Goal: Check status: Check status

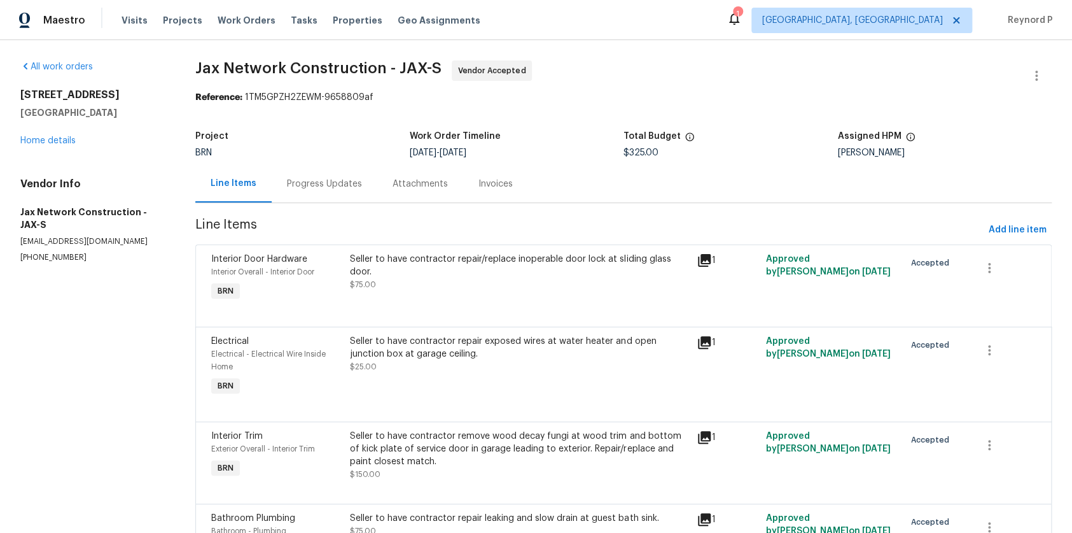
scroll to position [92, 0]
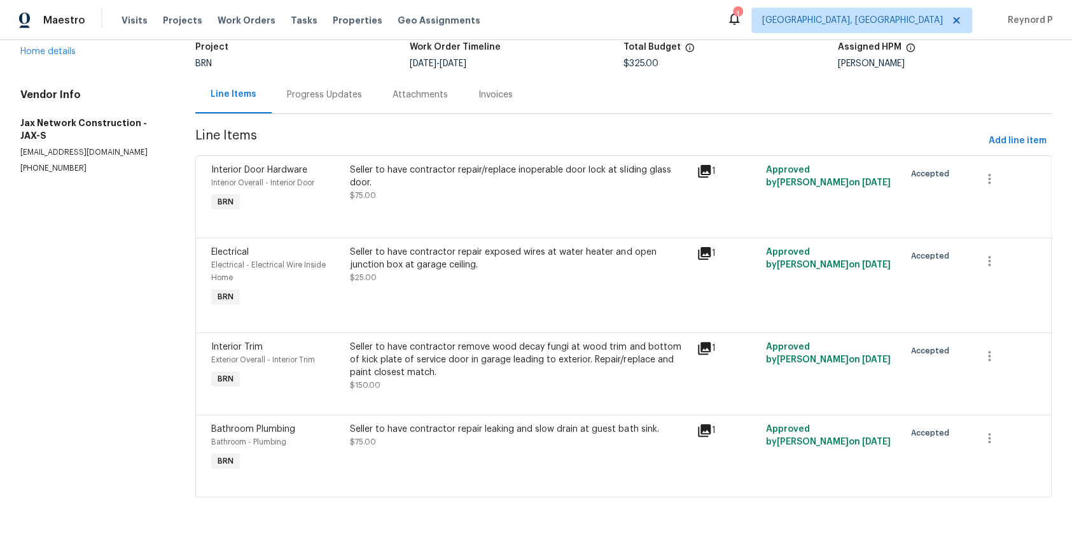
click at [508, 165] on div "Seller to have contractor repair/replace inoperable door lock at sliding glass …" at bounding box center [519, 176] width 339 height 25
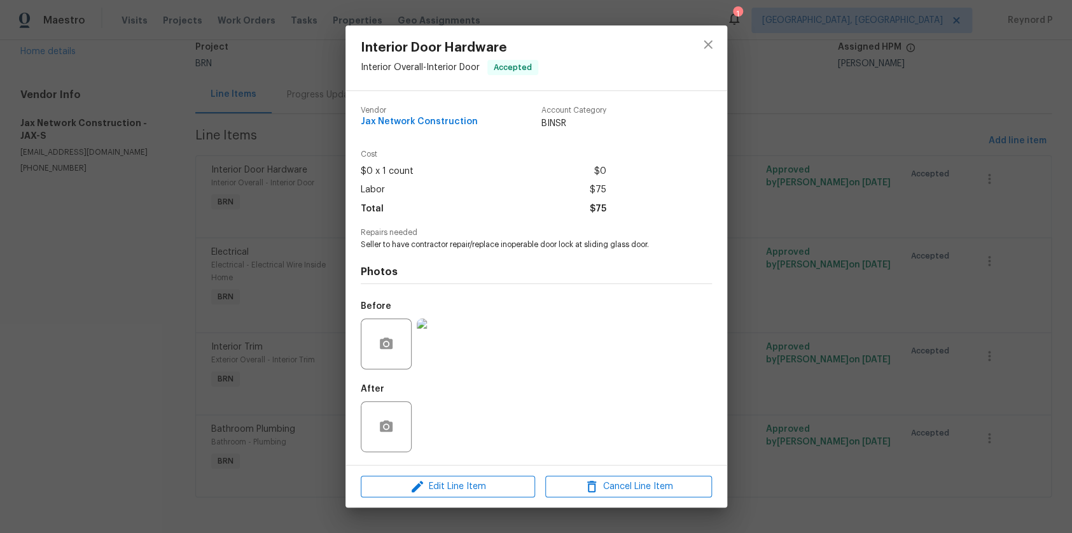
click at [294, 323] on div "Interior Door Hardware Interior Overall - Interior Door Accepted Vendor Jax Net…" at bounding box center [536, 266] width 1072 height 533
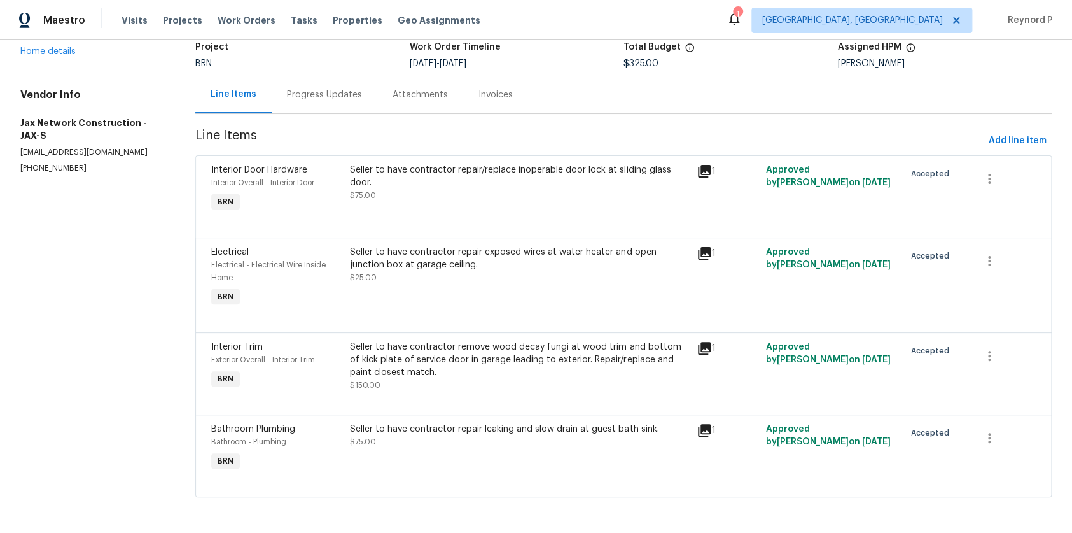
click at [483, 242] on div "Seller to have contractor repair exposed wires at water heater and open junctio…" at bounding box center [519, 277] width 347 height 71
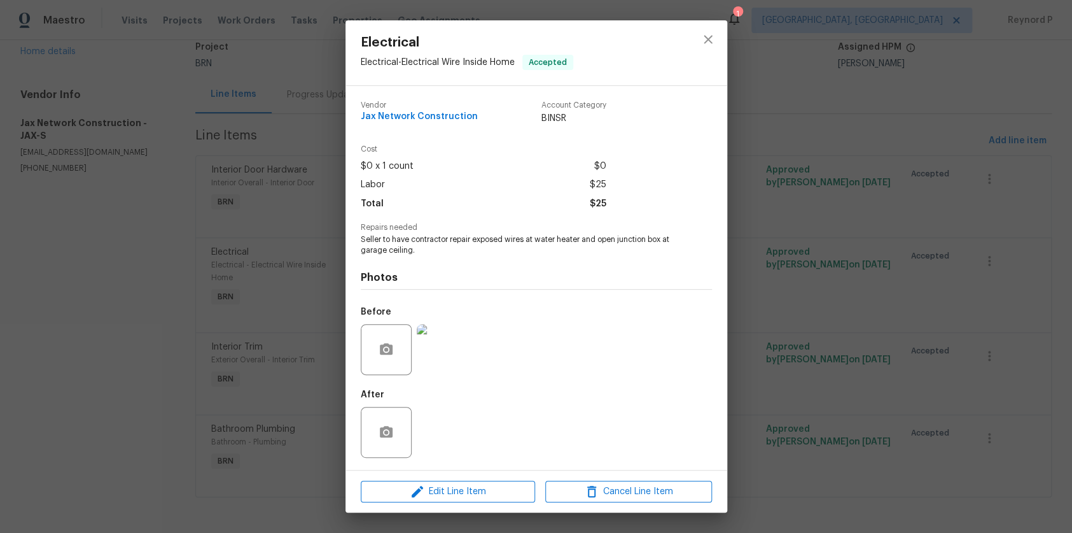
click at [291, 388] on div "Electrical Electrical - Electrical Wire Inside Home Accepted Vendor Jax Network…" at bounding box center [536, 266] width 1072 height 533
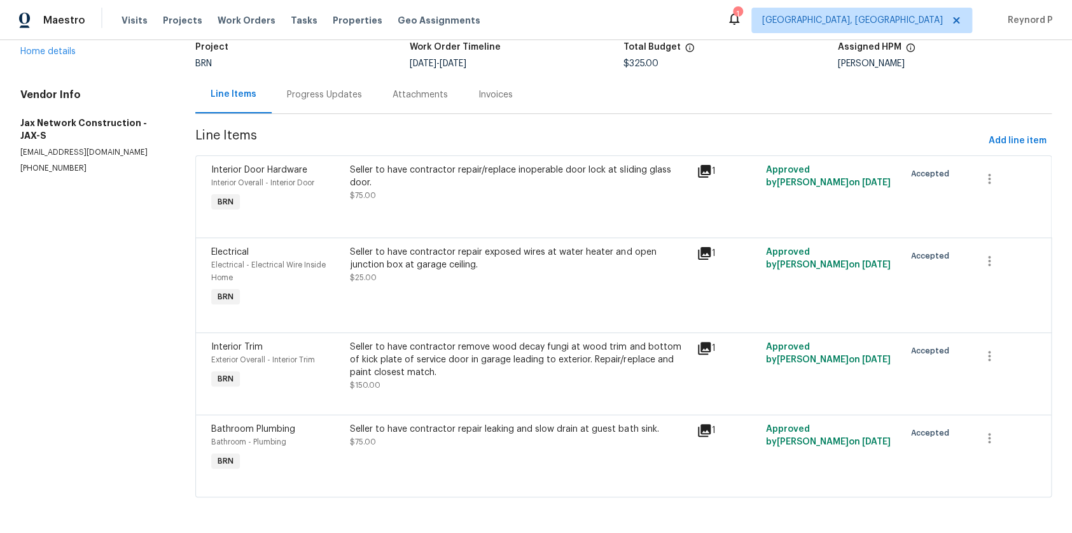
click at [436, 356] on div "Seller to have contractor remove wood decay fungi at wood trim and bottom of ki…" at bounding box center [519, 359] width 339 height 38
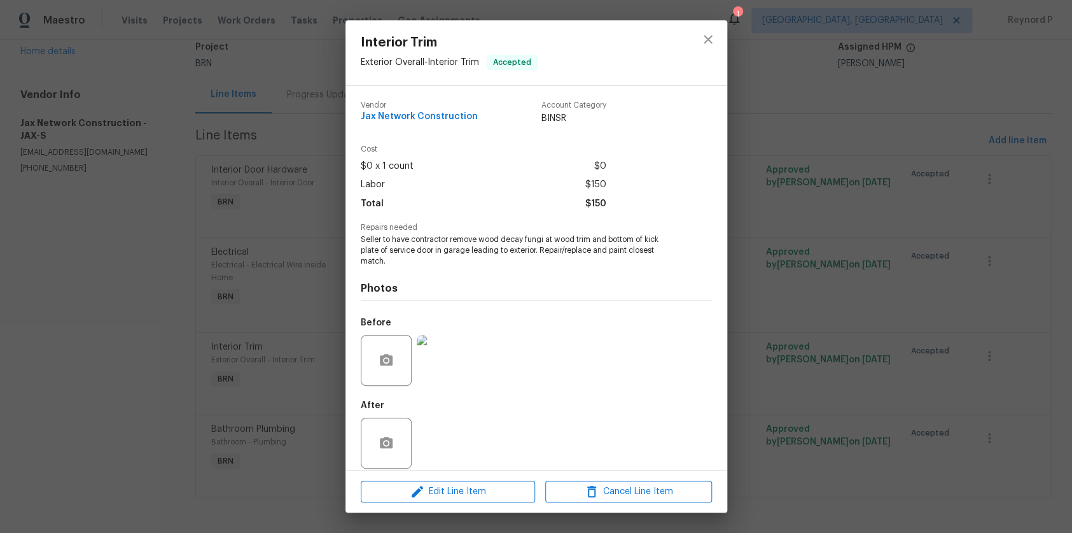
click at [324, 384] on div "Interior Trim Exterior Overall - Interior Trim Accepted Vendor Jax Network Cons…" at bounding box center [536, 266] width 1072 height 533
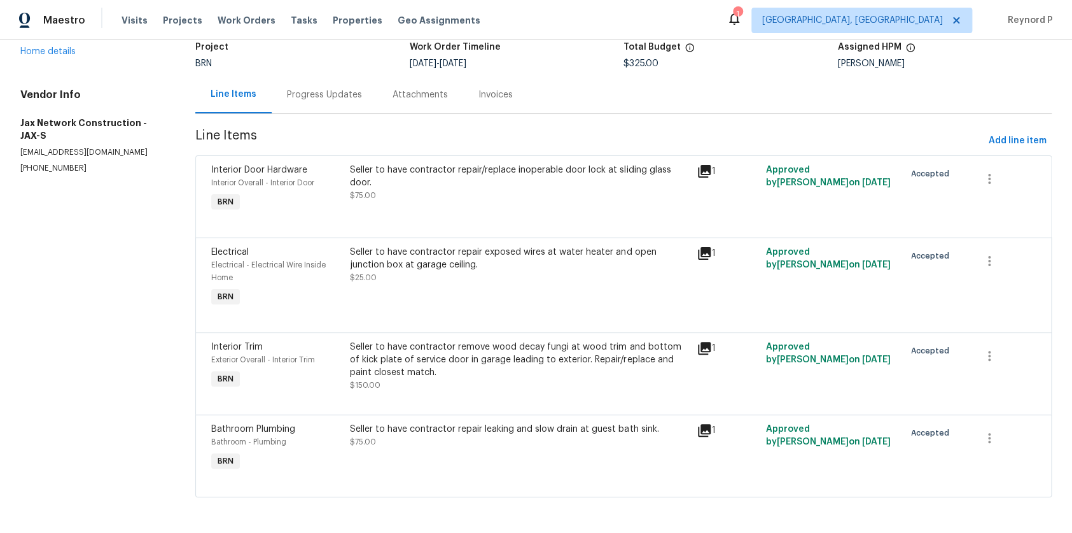
click at [425, 431] on div "Seller to have contractor repair leaking and slow drain at guest bath sink." at bounding box center [519, 428] width 339 height 13
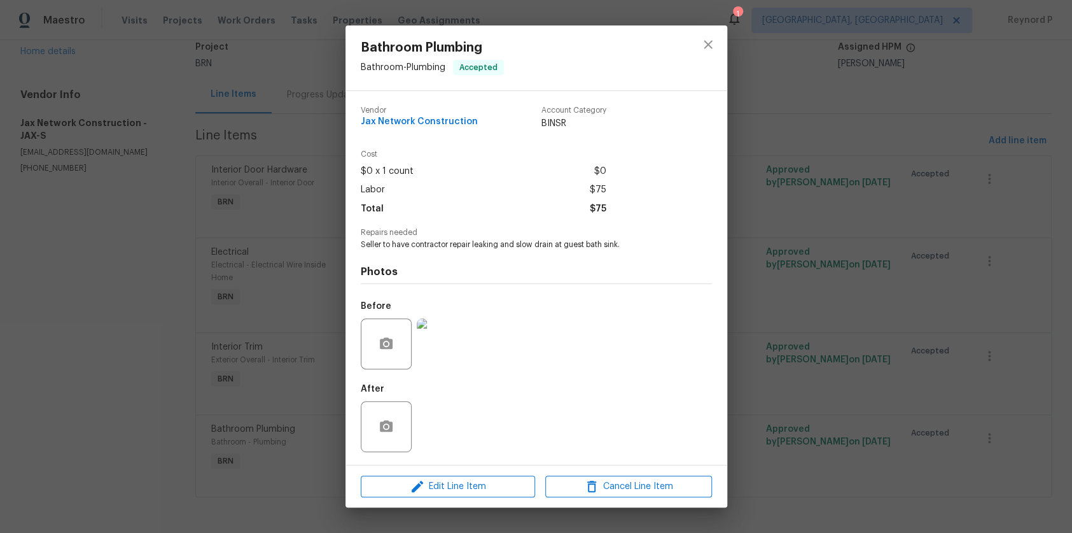
click at [300, 520] on div "Bathroom Plumbing Bathroom - Plumbing Accepted Vendor Jax Network Construction …" at bounding box center [536, 266] width 1072 height 533
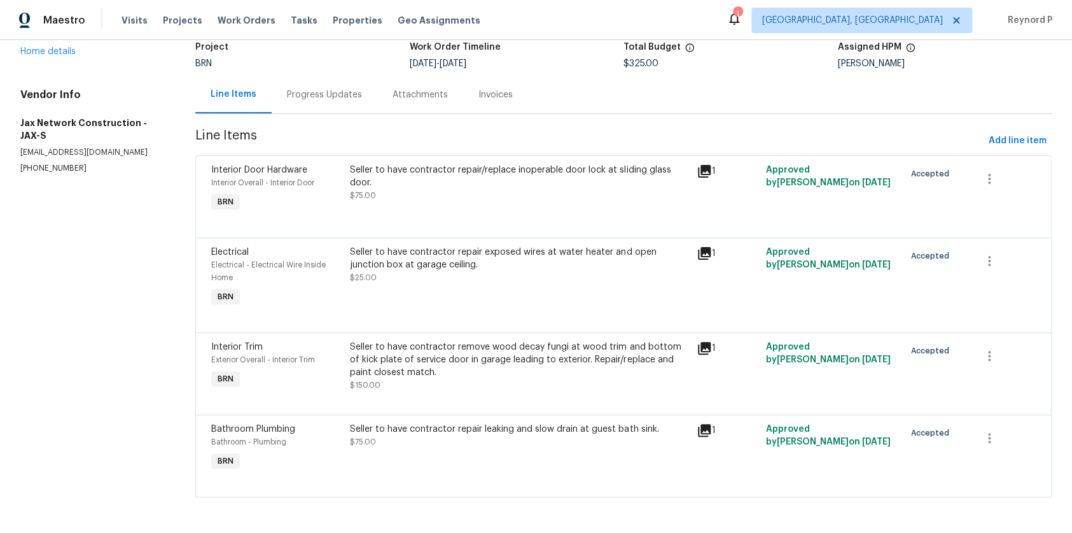
click at [338, 84] on div "Progress Updates" at bounding box center [325, 95] width 106 height 38
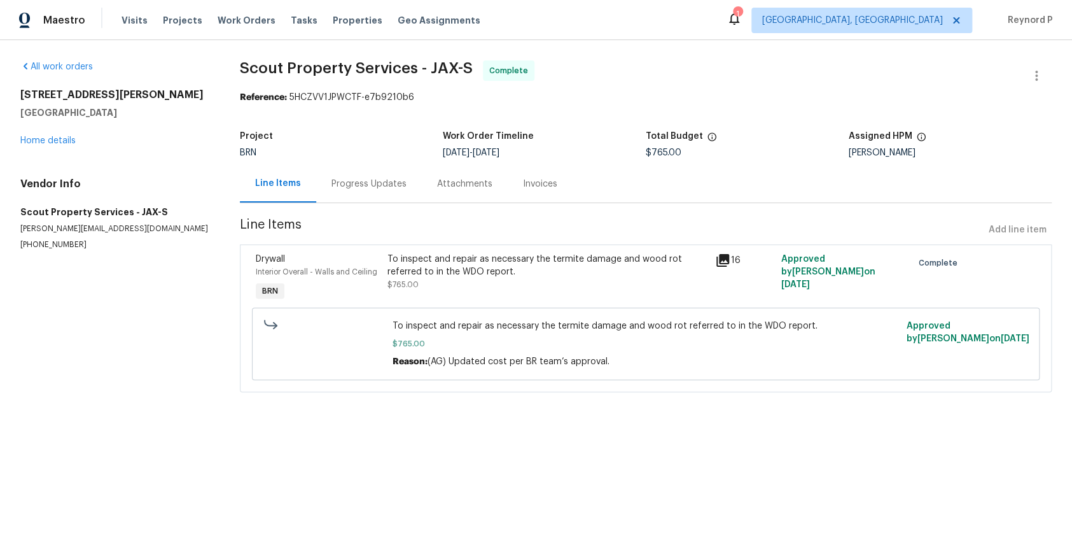
click at [351, 184] on div "Progress Updates" at bounding box center [369, 184] width 75 height 13
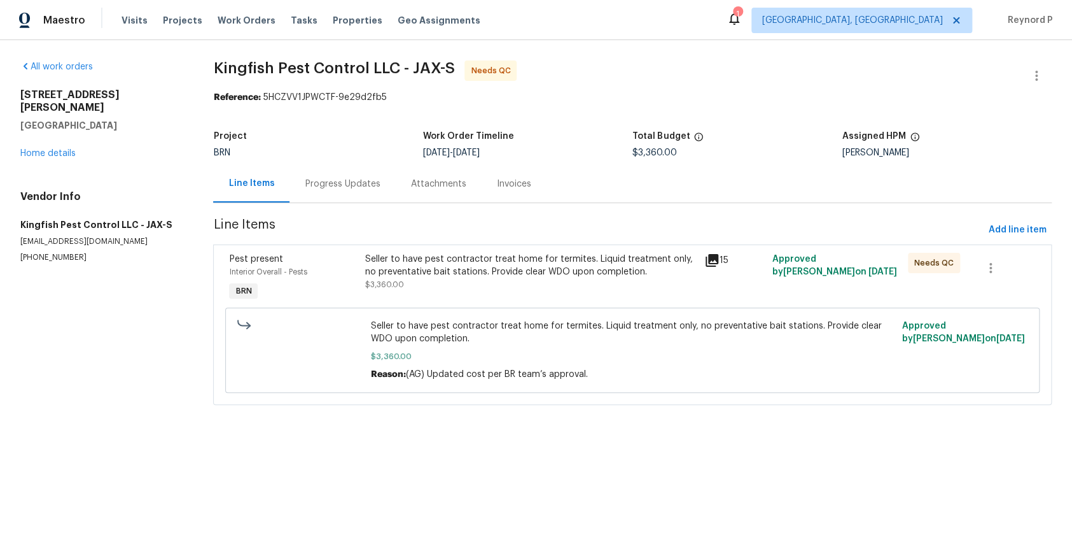
click at [354, 187] on div "Progress Updates" at bounding box center [342, 184] width 75 height 13
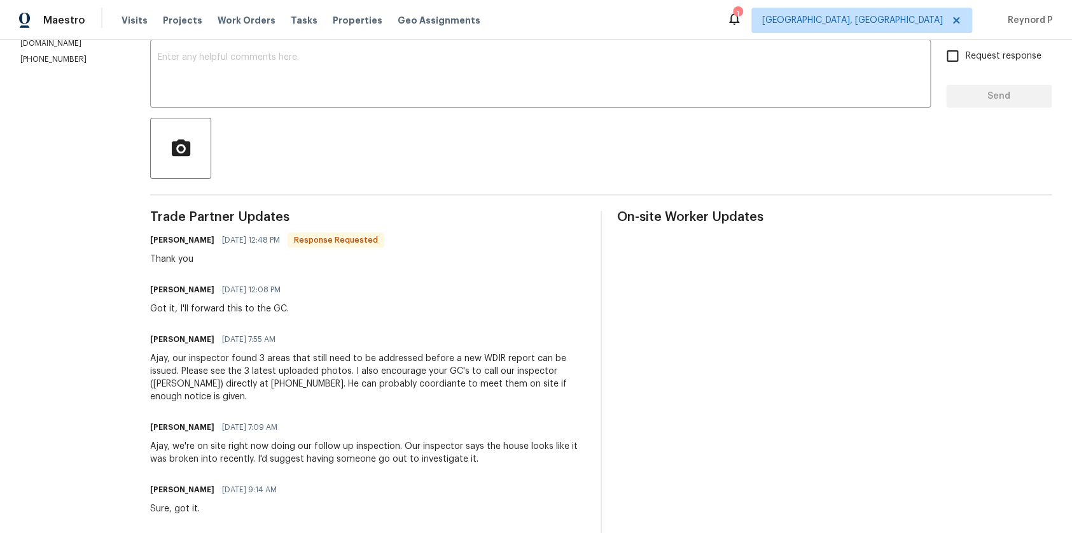
scroll to position [393, 0]
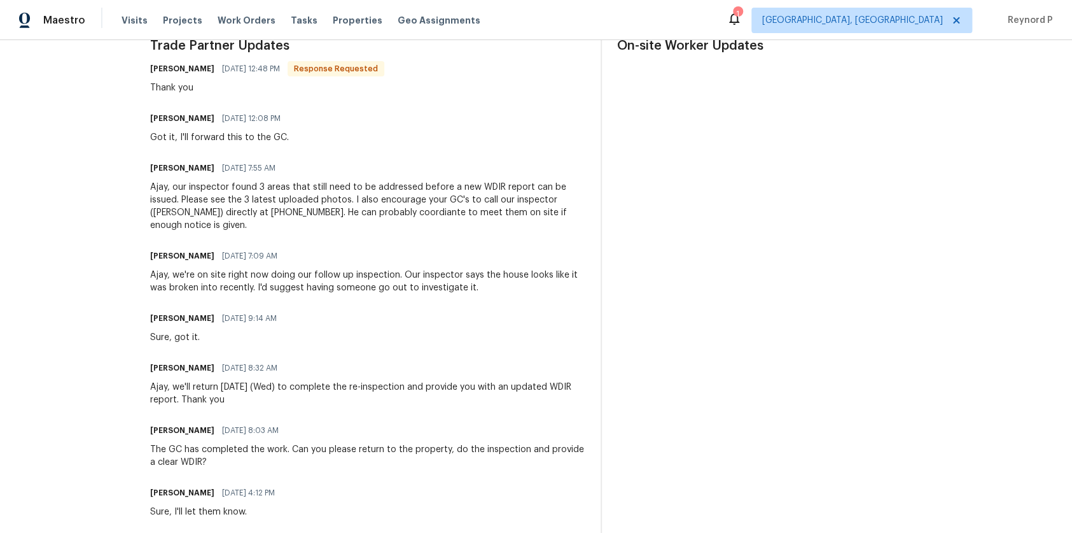
click at [503, 116] on div "Ajay Godson 09/17/2025 12:08 PM Got it, I'll forward this to the GC." at bounding box center [367, 126] width 435 height 34
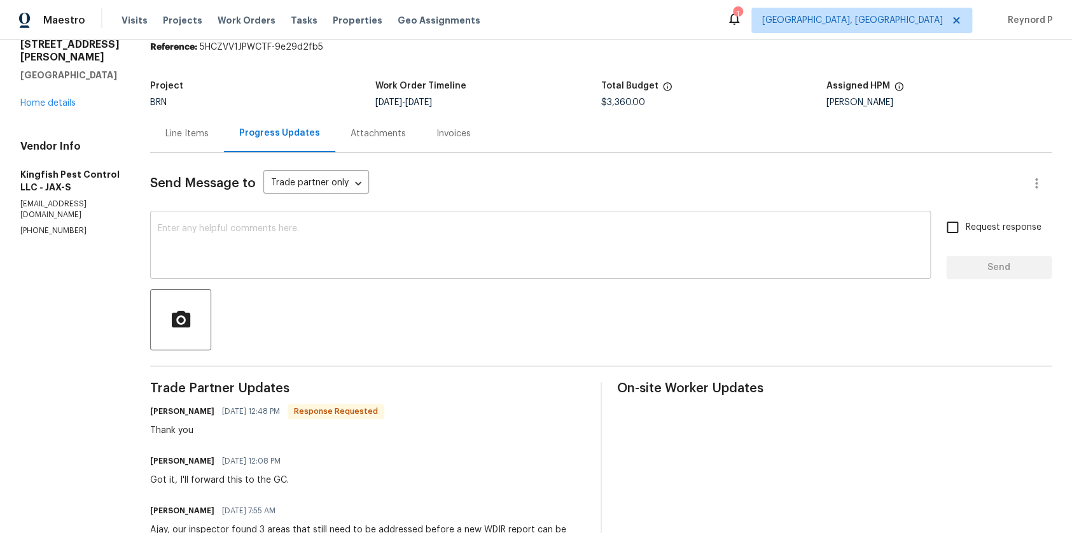
scroll to position [0, 0]
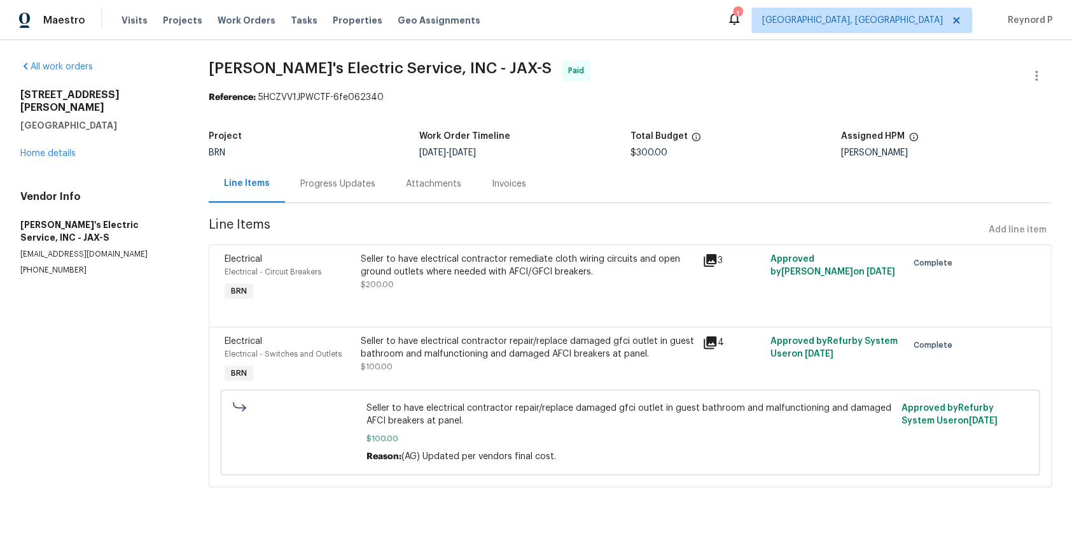
click at [335, 192] on div "Progress Updates" at bounding box center [338, 184] width 106 height 38
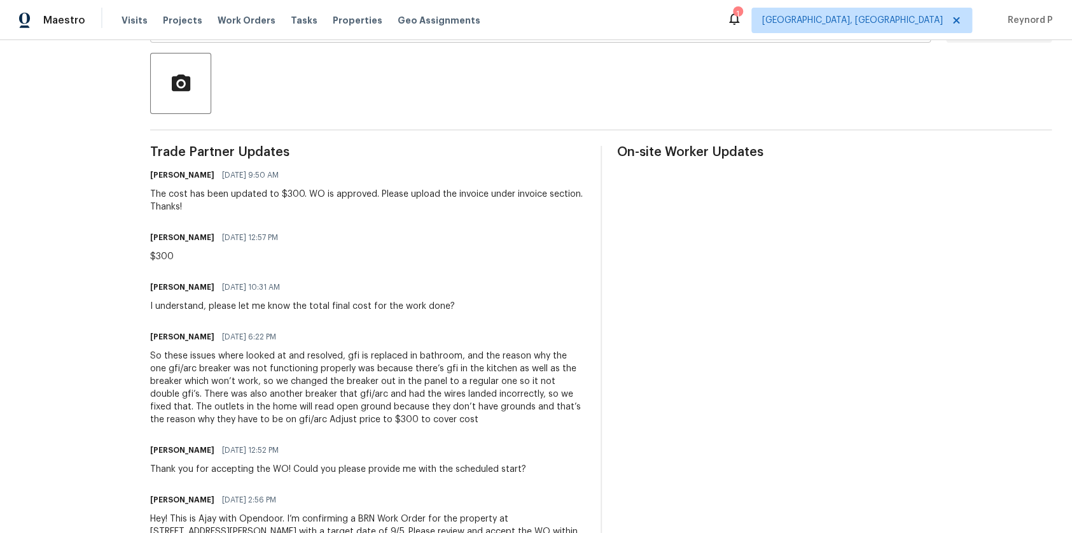
scroll to position [378, 0]
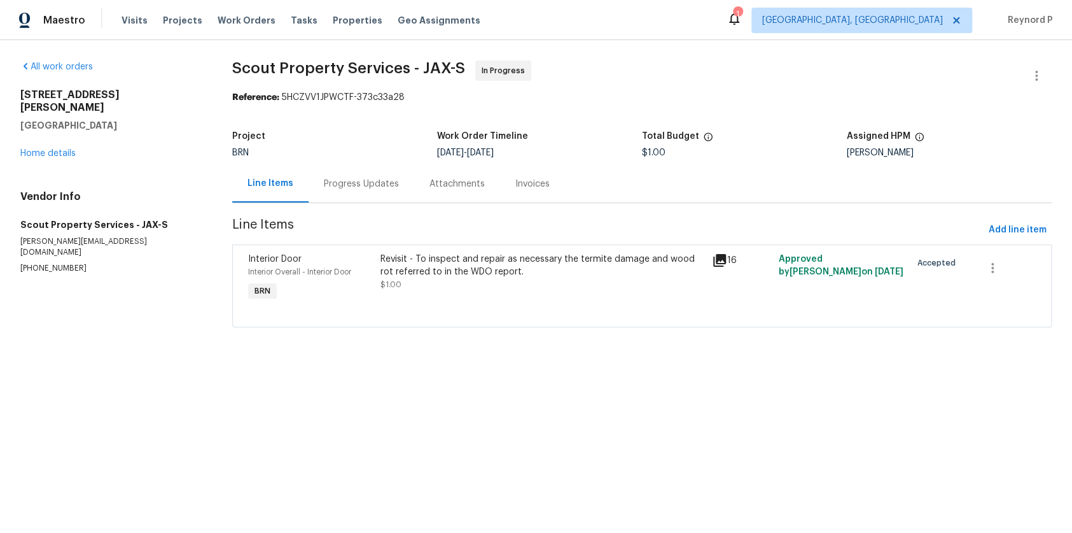
click at [357, 182] on div "Progress Updates" at bounding box center [361, 184] width 75 height 13
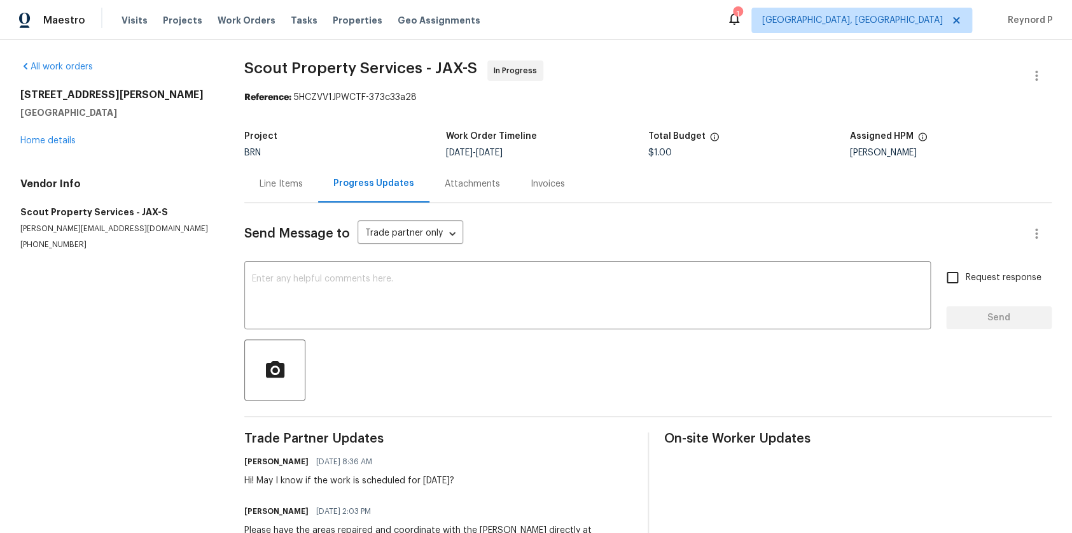
scroll to position [52, 0]
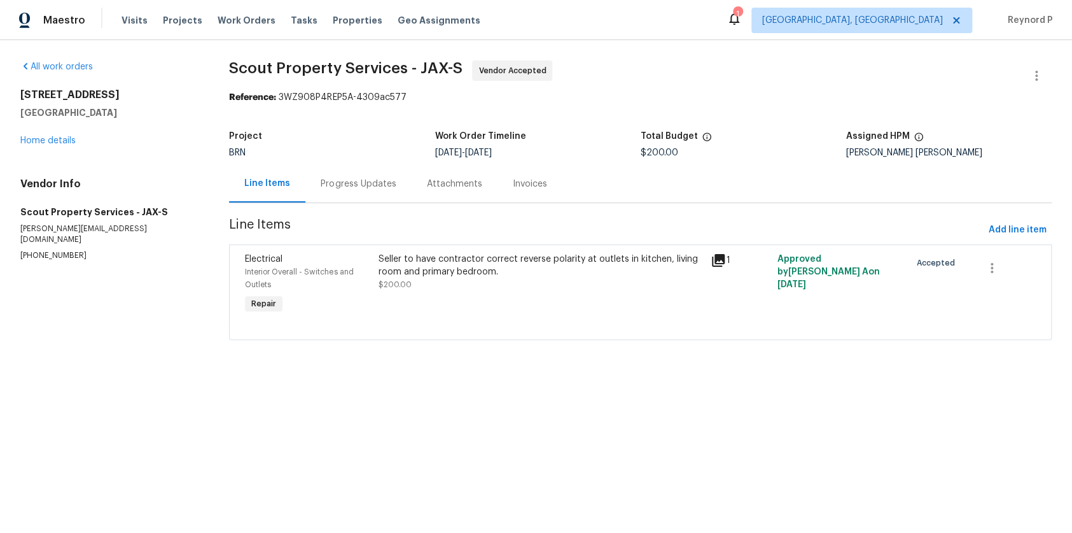
click at [403, 263] on div "Seller to have contractor correct reverse polarity at outlets in kitchen, livin…" at bounding box center [540, 265] width 325 height 25
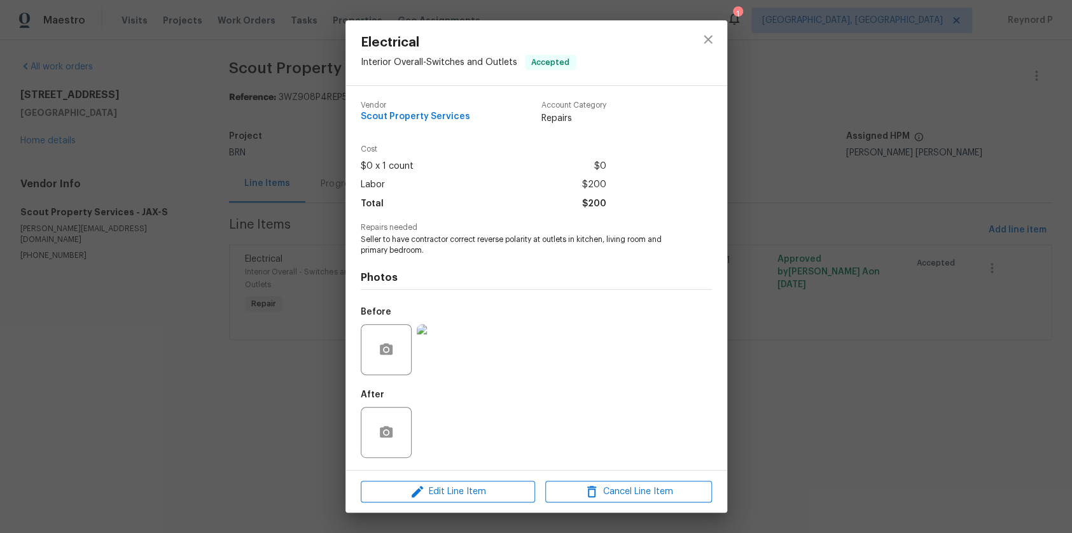
click at [283, 416] on div "Electrical Interior Overall - Switches and Outlets Accepted Vendor Scout Proper…" at bounding box center [536, 266] width 1072 height 533
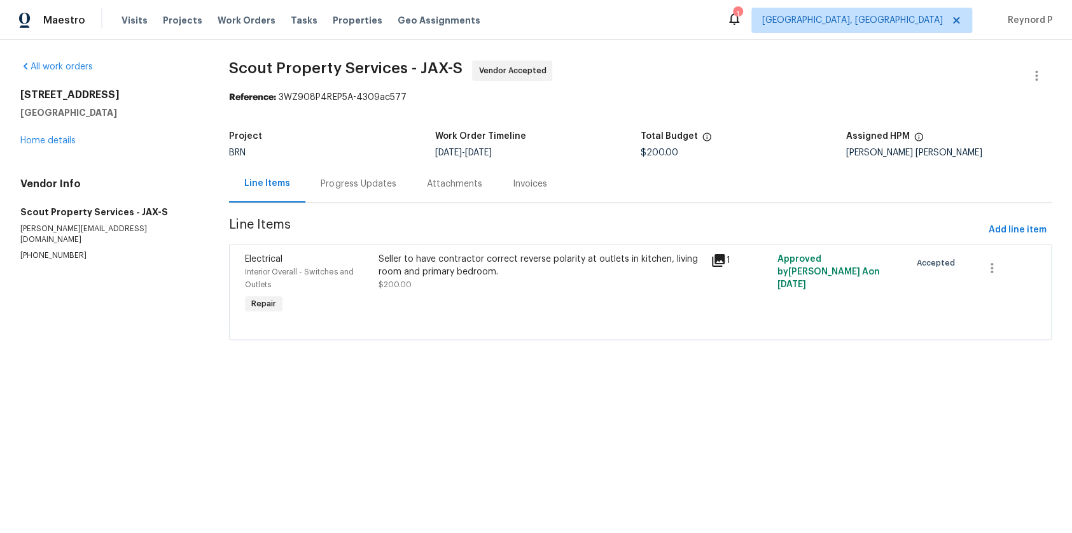
click at [334, 202] on div "Progress Updates" at bounding box center [358, 184] width 106 height 38
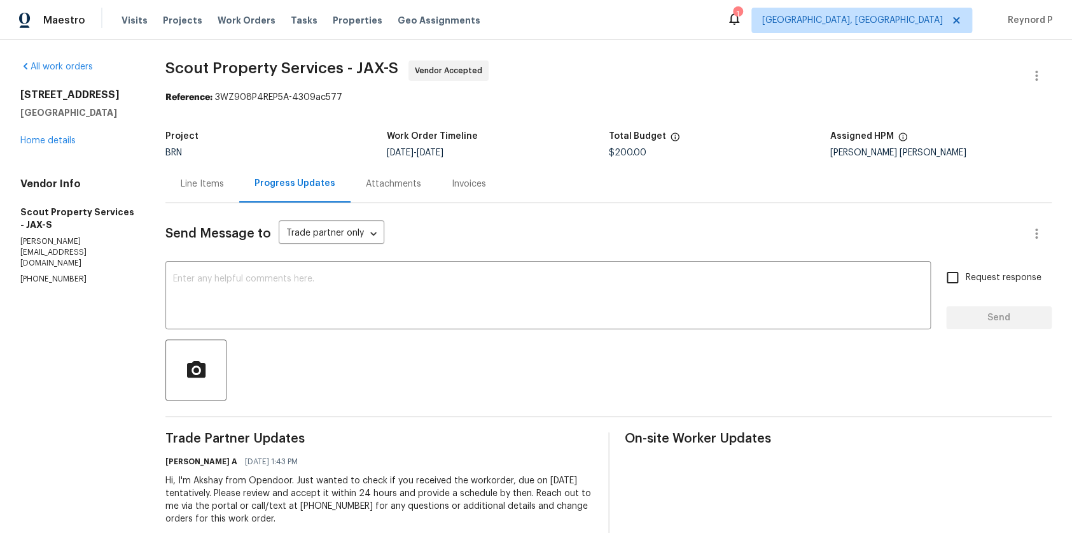
click at [219, 186] on div "Line Items" at bounding box center [202, 184] width 43 height 13
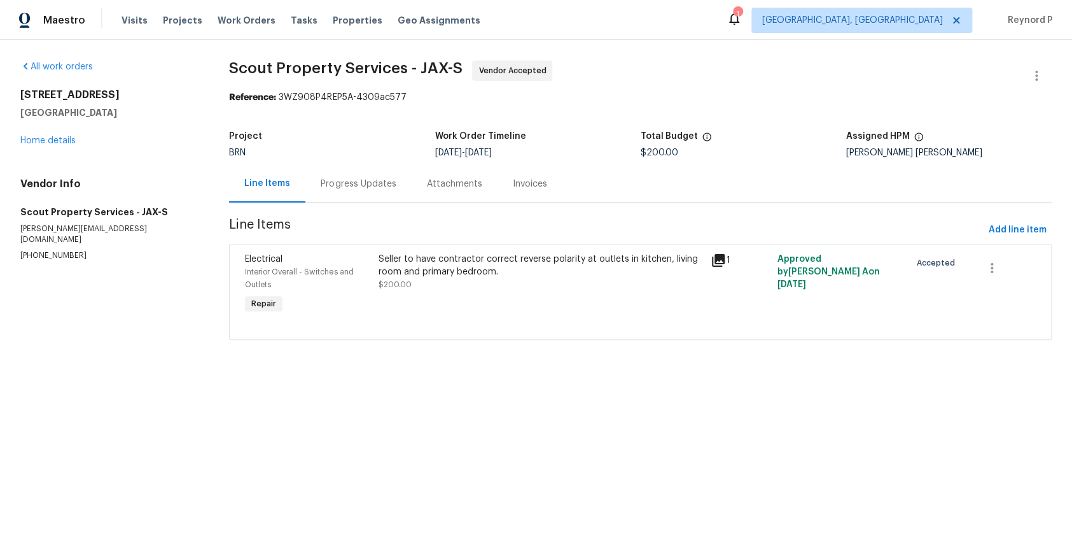
click at [356, 181] on div "Progress Updates" at bounding box center [358, 184] width 75 height 13
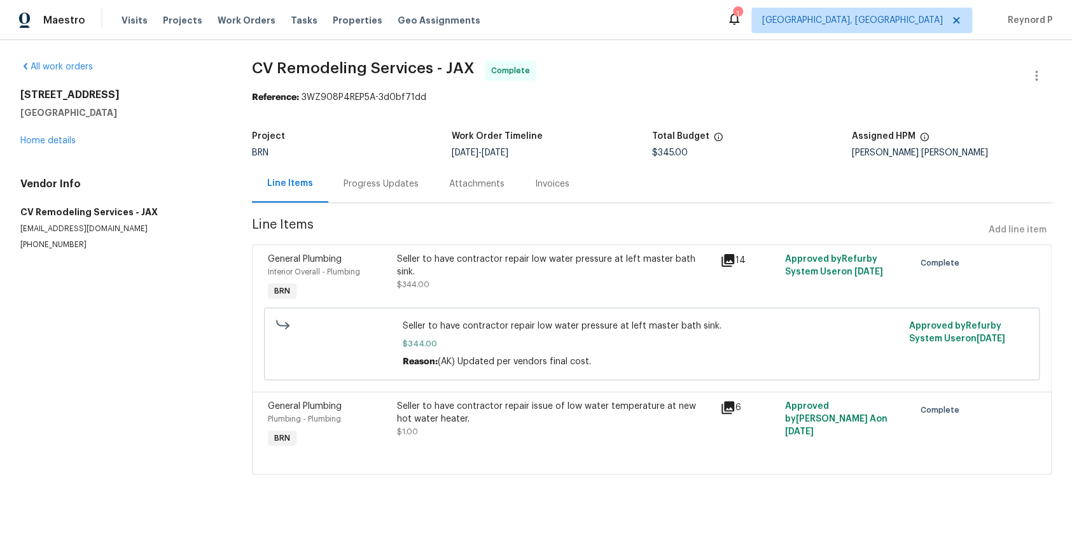
click at [438, 258] on div "Seller to have contractor repair low water pressure at left master bath sink." at bounding box center [555, 265] width 316 height 25
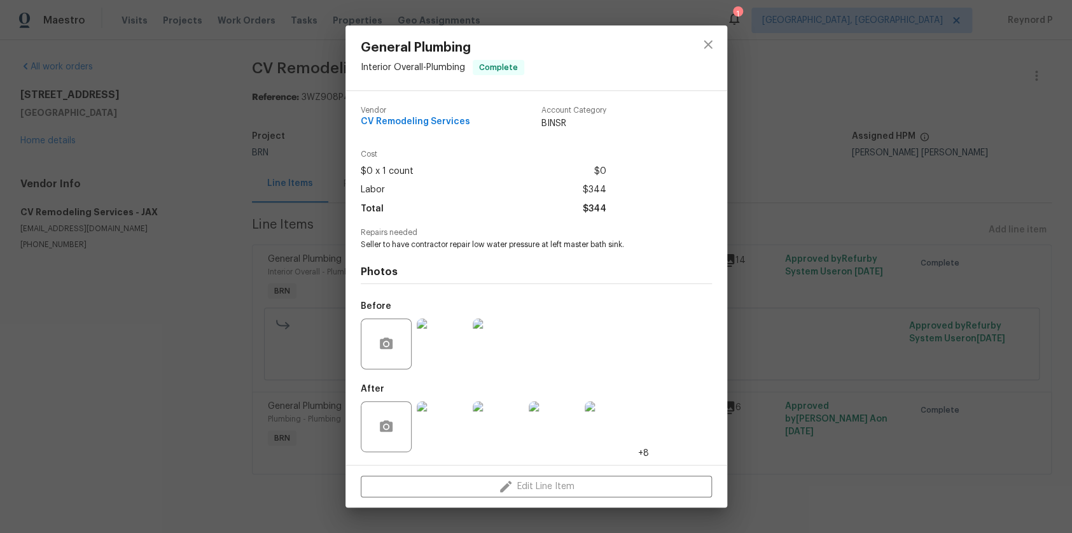
click at [255, 380] on div "General Plumbing Interior Overall - Plumbing Complete Vendor CV Remodeling Serv…" at bounding box center [536, 266] width 1072 height 533
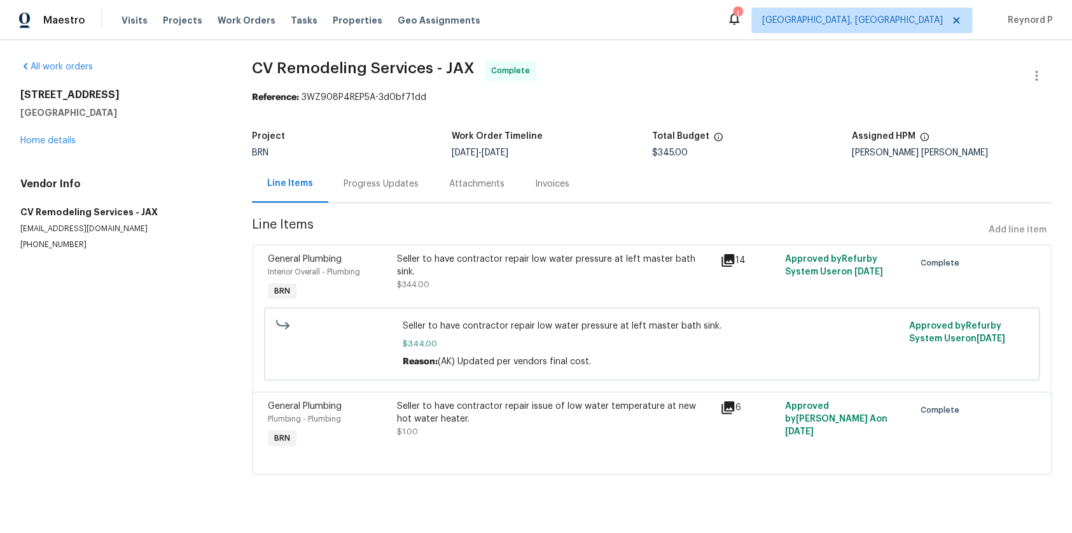
click at [478, 417] on div "Seller to have contractor repair issue of low water temperature at new hot wate…" at bounding box center [555, 412] width 316 height 25
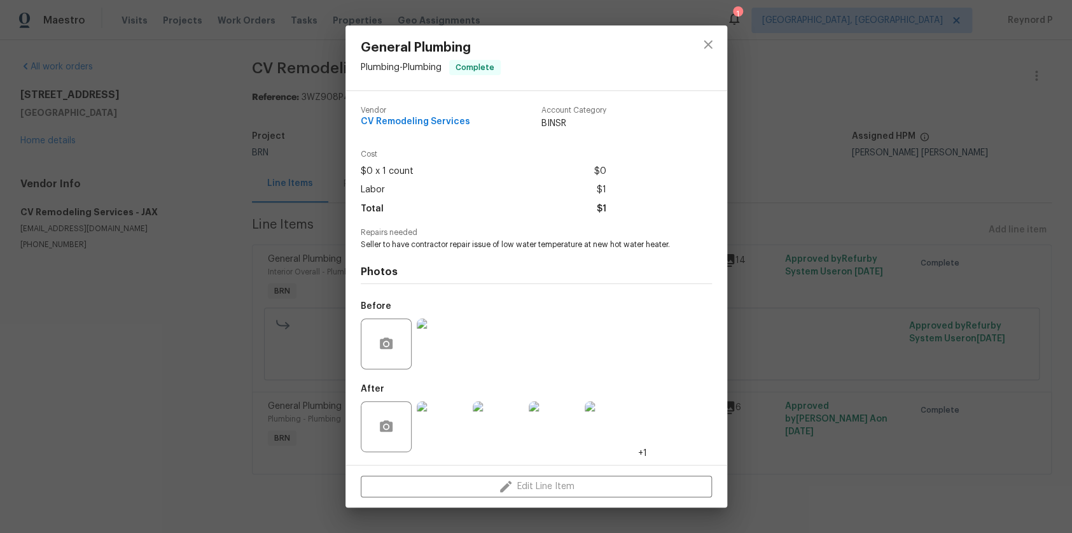
click at [210, 373] on div "General Plumbing Plumbing - Plumbing Complete Vendor CV Remodeling Services Acc…" at bounding box center [536, 266] width 1072 height 533
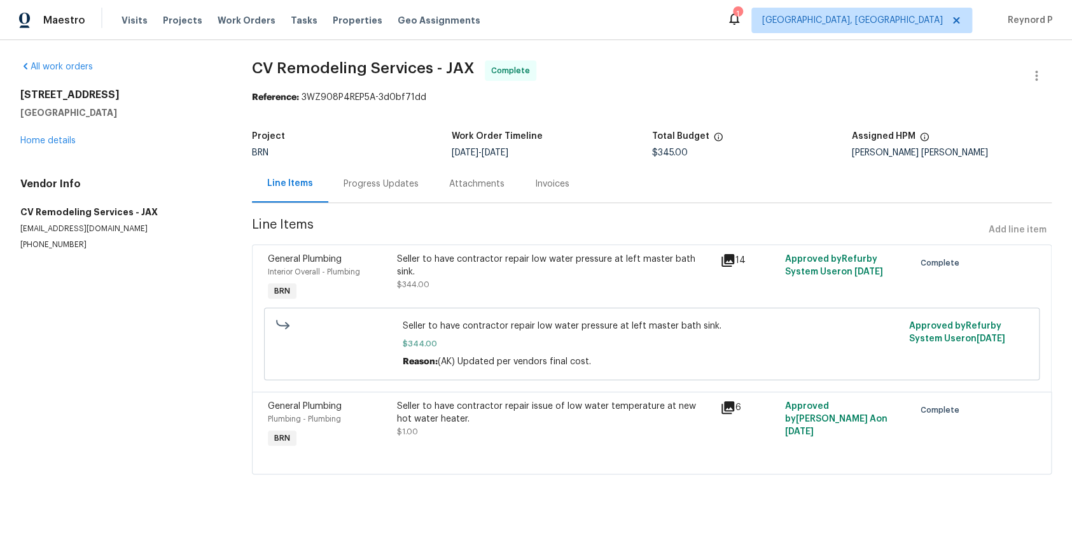
click at [368, 174] on div "Progress Updates" at bounding box center [381, 184] width 106 height 38
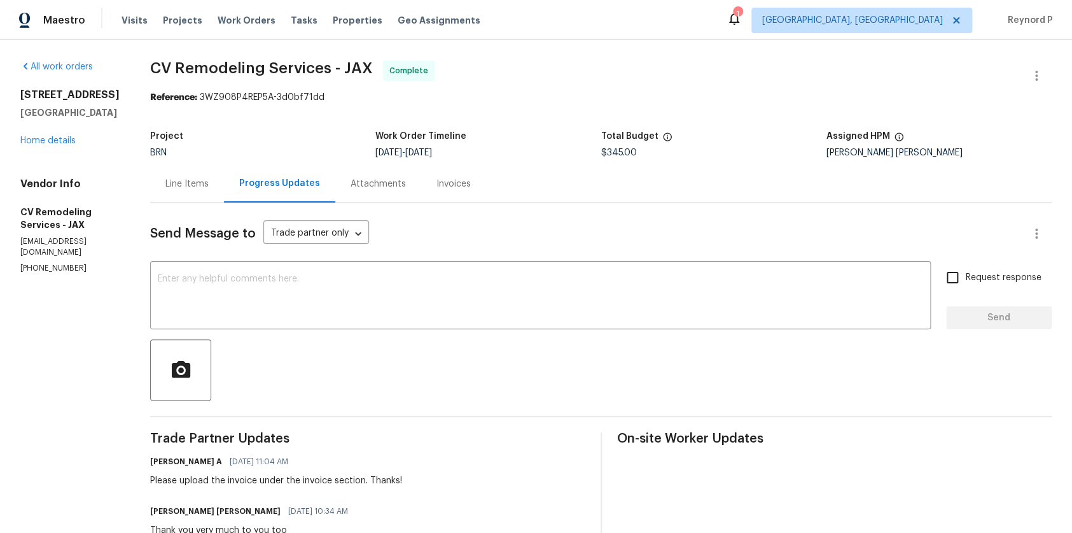
click at [191, 183] on div "Line Items" at bounding box center [186, 184] width 43 height 13
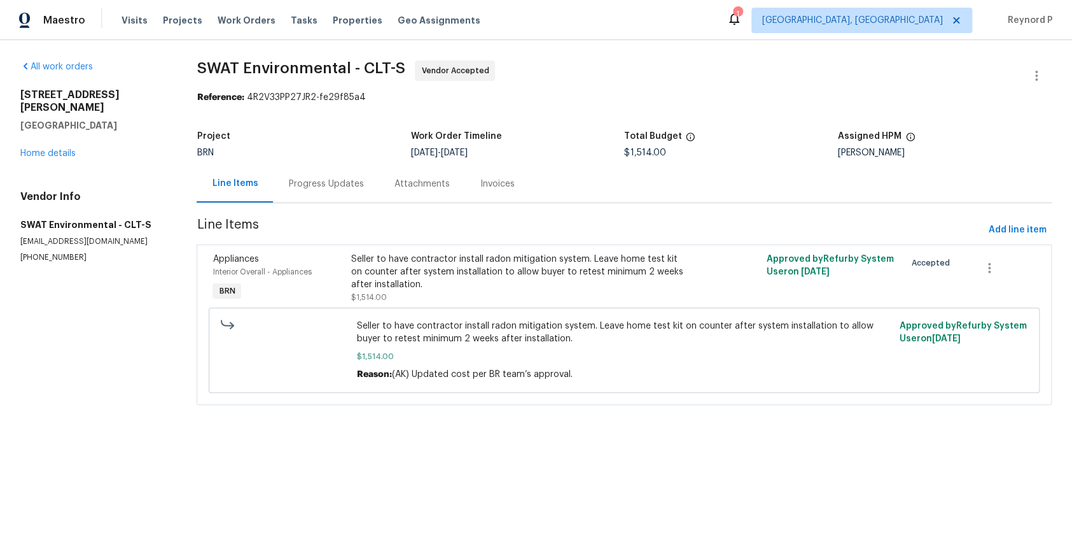
click at [318, 185] on div "Progress Updates" at bounding box center [325, 184] width 75 height 13
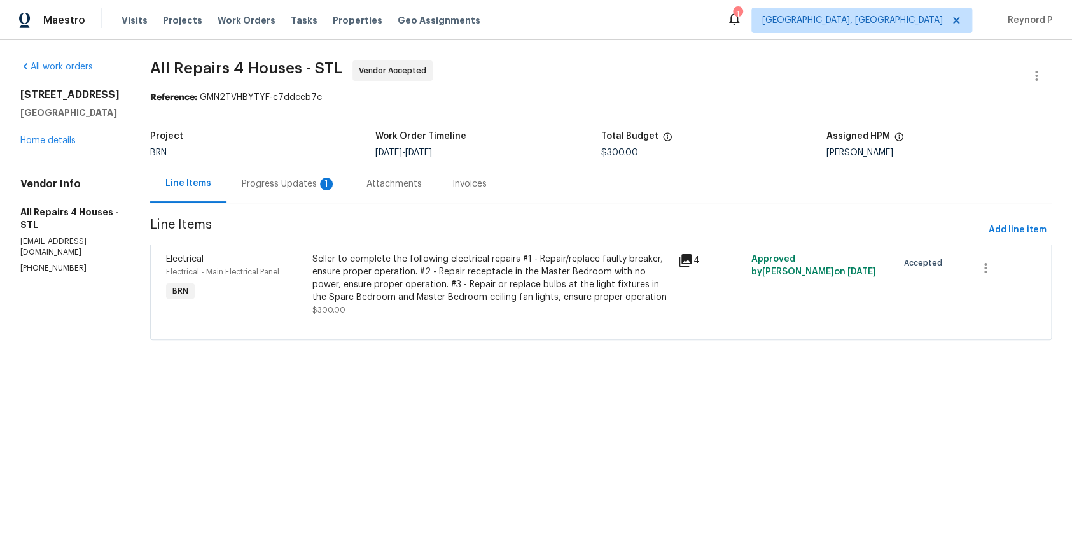
click at [394, 275] on div "Seller to complete the following electrical repairs #1 - Repair/replace faulty …" at bounding box center [491, 278] width 358 height 51
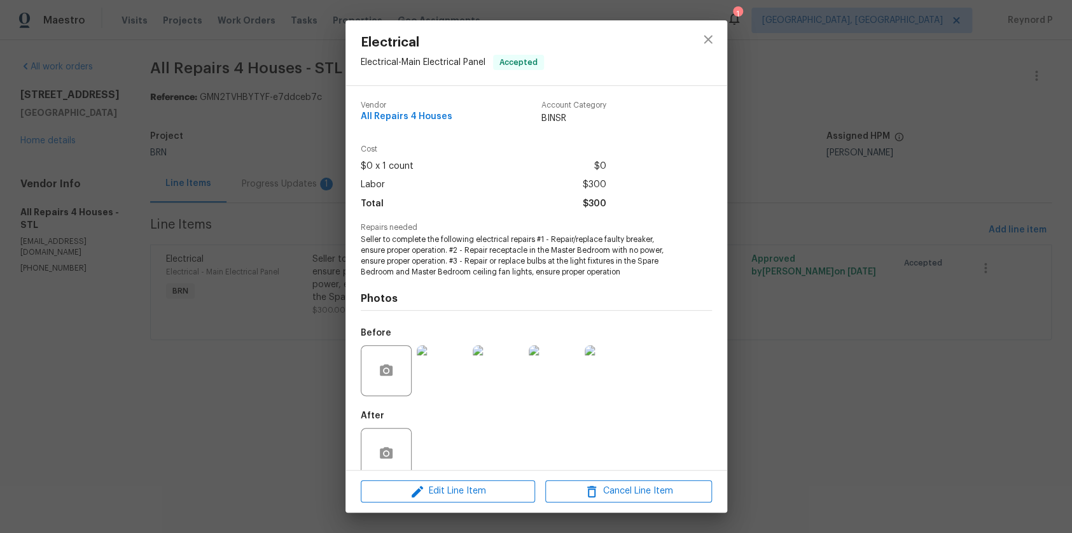
click at [244, 421] on div "Electrical Electrical - Main Electrical Panel Accepted Vendor All Repairs 4 Hou…" at bounding box center [536, 266] width 1072 height 533
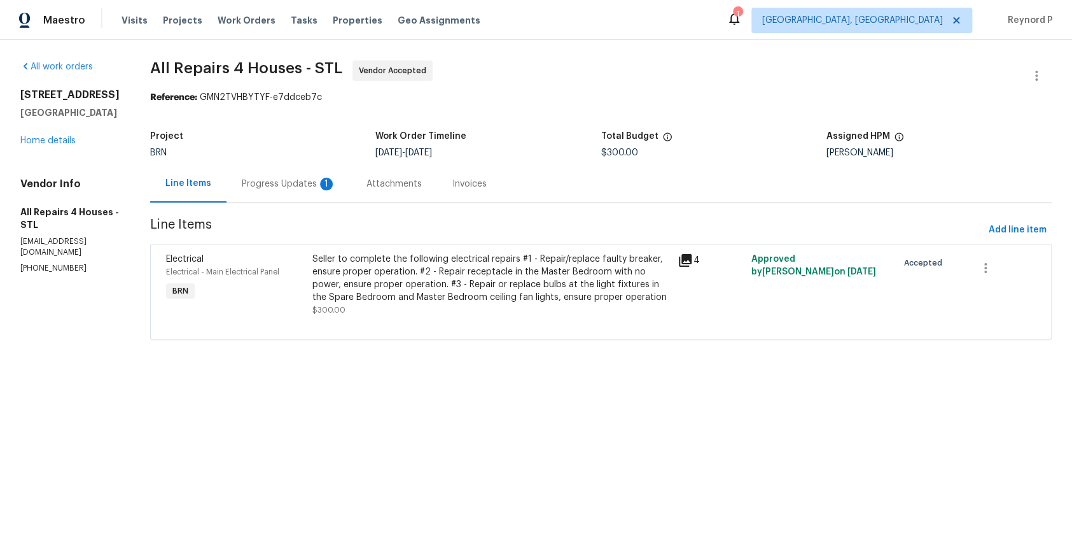
click at [262, 177] on div "Progress Updates 1" at bounding box center [289, 184] width 125 height 38
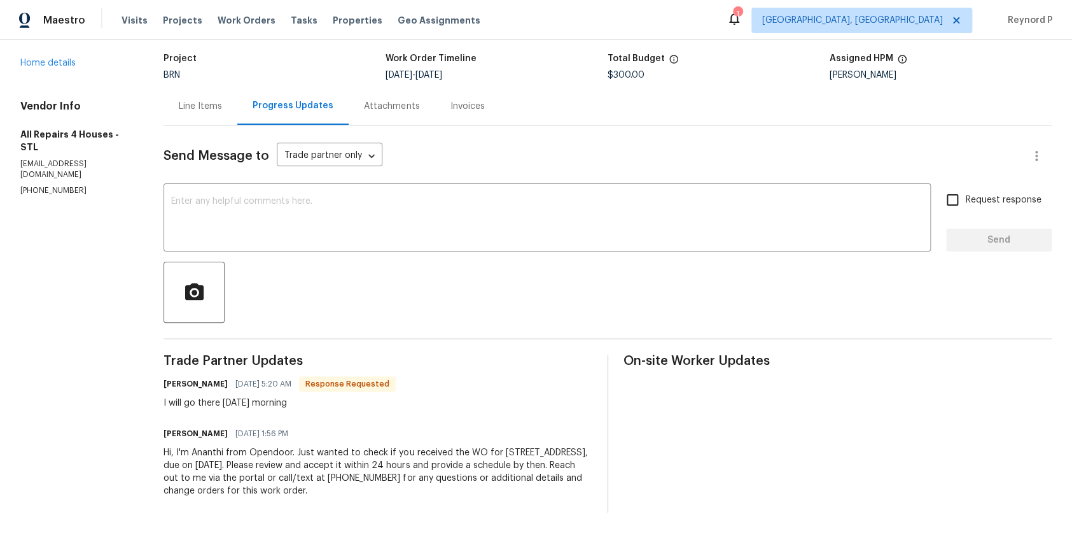
scroll to position [78, 0]
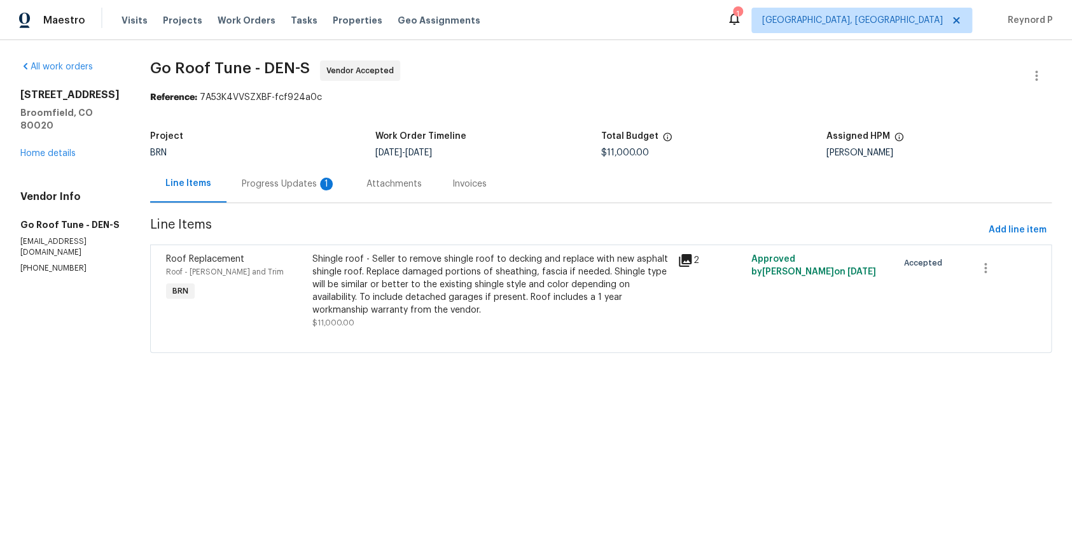
click at [331, 171] on div "Progress Updates 1" at bounding box center [289, 184] width 125 height 38
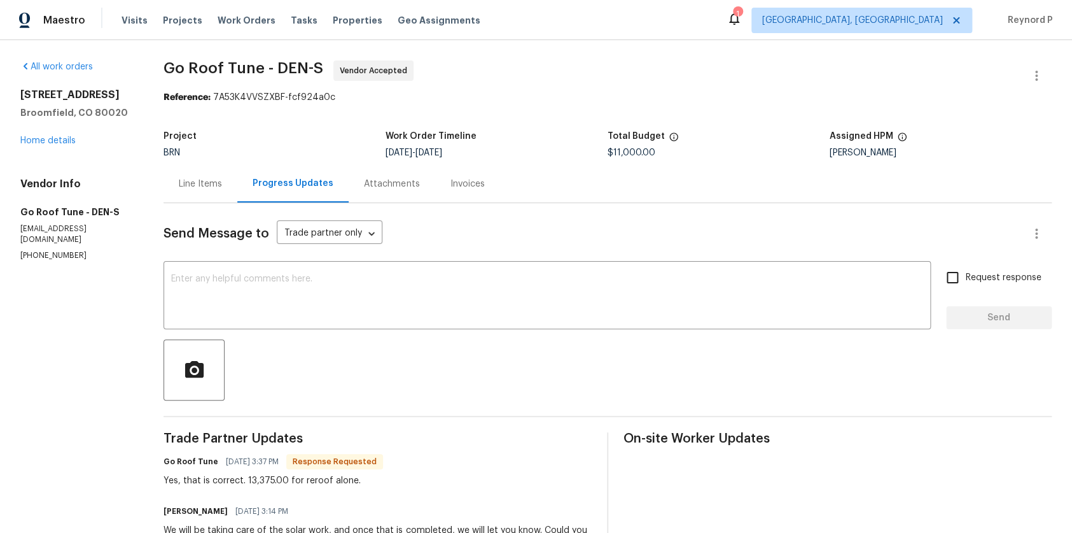
click at [222, 181] on div "Line Items" at bounding box center [200, 184] width 43 height 13
